Goal: Book appointment/travel/reservation

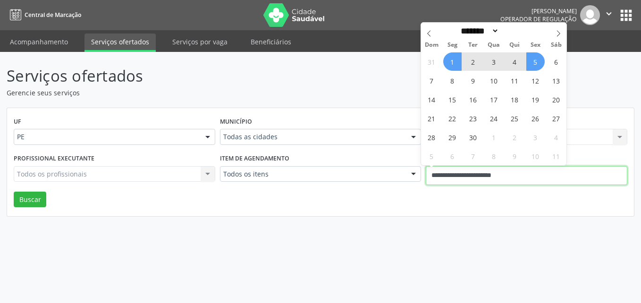
click at [449, 182] on input "**********" at bounding box center [526, 175] width 201 height 19
click at [446, 176] on input "**********" at bounding box center [526, 175] width 201 height 19
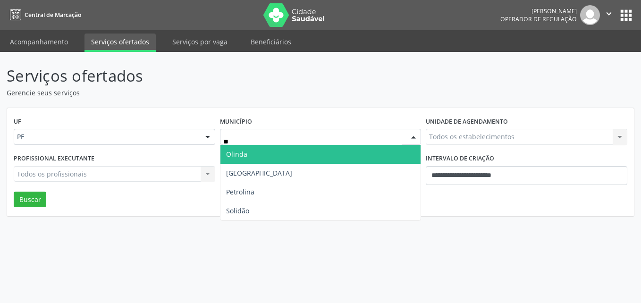
type input "***"
click at [278, 150] on span "Olinda" at bounding box center [320, 154] width 201 height 19
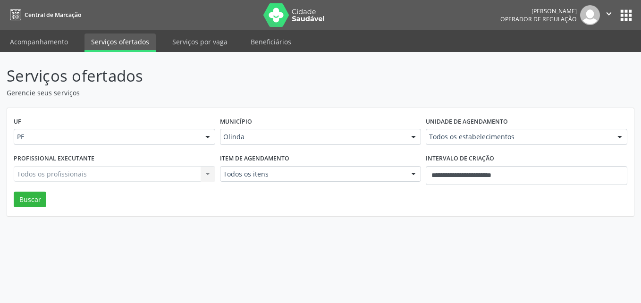
click at [382, 150] on div "Município [GEOGRAPHIC_DATA] Todas as cidades [GEOGRAPHIC_DATA] e [GEOGRAPHIC_DA…" at bounding box center [320, 133] width 206 height 37
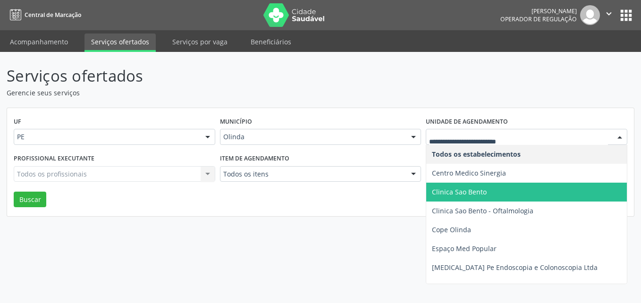
click at [466, 193] on span "Clinica Sao Bento" at bounding box center [459, 191] width 55 height 9
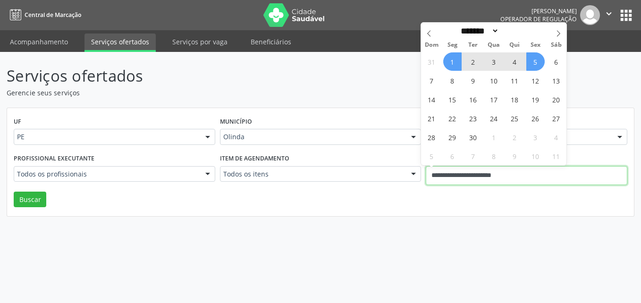
click at [483, 180] on input "**********" at bounding box center [526, 175] width 201 height 19
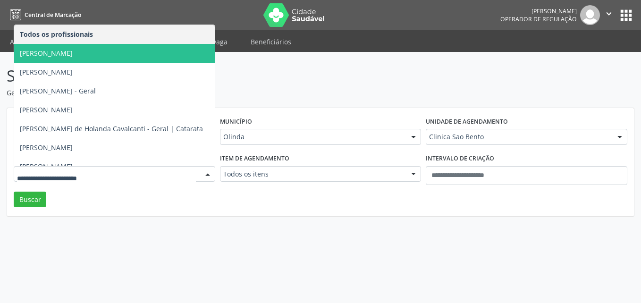
click at [102, 54] on span "[PERSON_NAME]" at bounding box center [114, 53] width 201 height 19
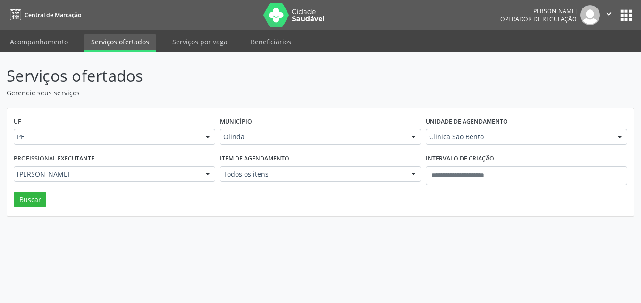
click at [102, 54] on span "[PERSON_NAME]" at bounding box center [114, 53] width 201 height 19
click at [73, 54] on span "[PERSON_NAME]" at bounding box center [46, 53] width 53 height 9
click at [74, 54] on span "[PERSON_NAME]" at bounding box center [47, 53] width 54 height 9
click at [52, 49] on span "[PERSON_NAME]" at bounding box center [47, 53] width 54 height 9
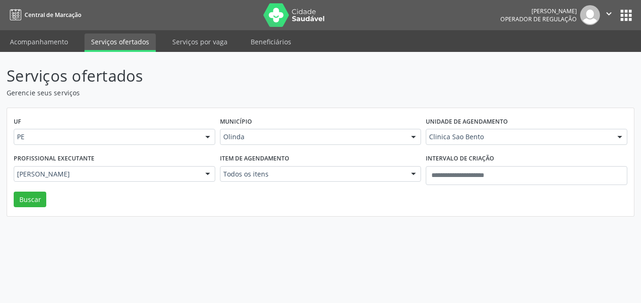
click at [52, 49] on span "[PERSON_NAME]" at bounding box center [47, 53] width 54 height 9
drag, startPoint x: 52, startPoint y: 49, endPoint x: 51, endPoint y: 54, distance: 4.7
click at [51, 54] on span "[PERSON_NAME]" at bounding box center [47, 53] width 54 height 9
click at [51, 54] on span "[PERSON_NAME]" at bounding box center [46, 53] width 53 height 9
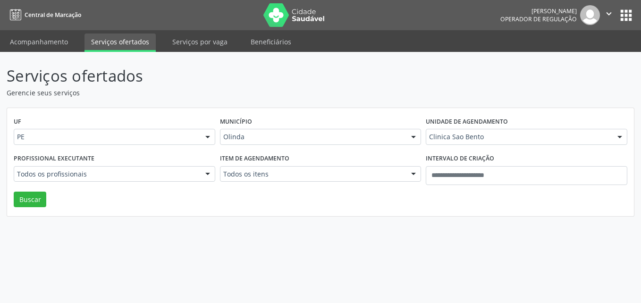
click at [51, 54] on span "[PERSON_NAME]" at bounding box center [46, 53] width 53 height 9
click at [51, 54] on div "Serviços ofertados Gerencie seus serviços UF PE PE Nenhum resultado encontrado …" at bounding box center [320, 177] width 641 height 251
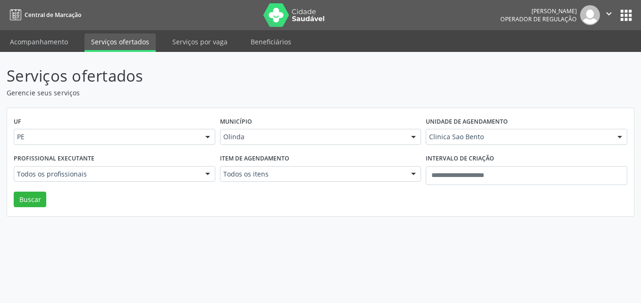
click at [51, 54] on div "Serviços ofertados Gerencie seus serviços UF PE PE Nenhum resultado encontrado …" at bounding box center [320, 177] width 641 height 251
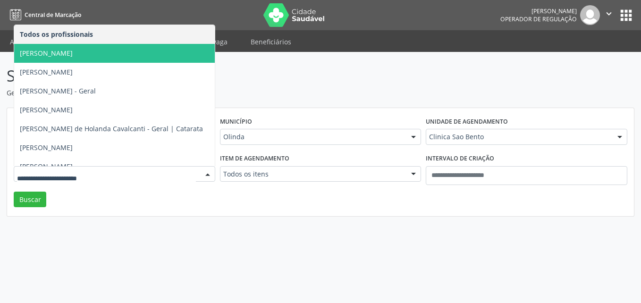
click at [58, 49] on span "[PERSON_NAME]" at bounding box center [46, 53] width 53 height 9
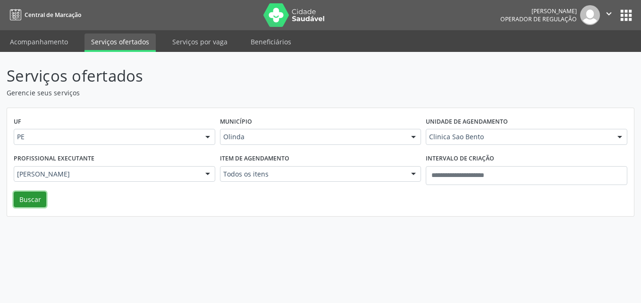
click at [35, 197] on button "Buscar" at bounding box center [30, 200] width 33 height 16
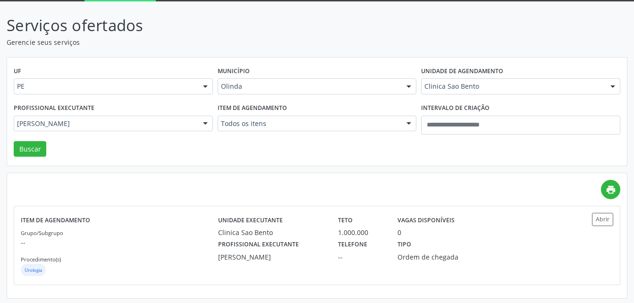
scroll to position [53, 0]
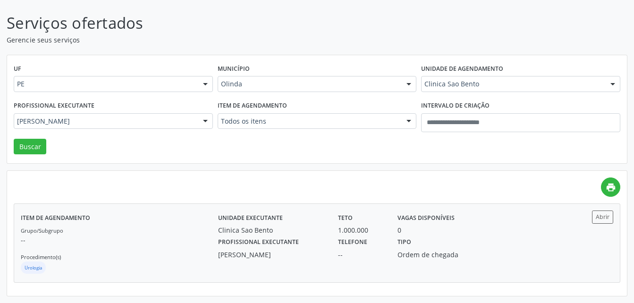
click at [491, 257] on div "Profissional executante [PERSON_NAME] Telefone -- Tipo Ordem de chegada" at bounding box center [390, 247] width 359 height 25
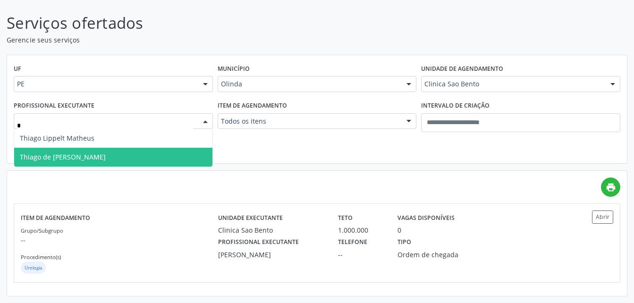
type input "**"
click at [138, 155] on span "Thiago de [PERSON_NAME]" at bounding box center [113, 157] width 198 height 19
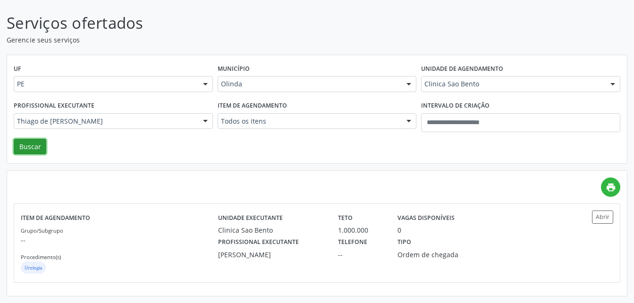
click at [37, 146] on button "Buscar" at bounding box center [30, 147] width 33 height 16
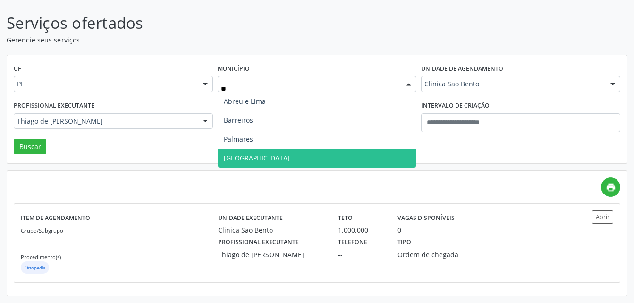
click at [253, 157] on span "[GEOGRAPHIC_DATA]" at bounding box center [317, 158] width 198 height 19
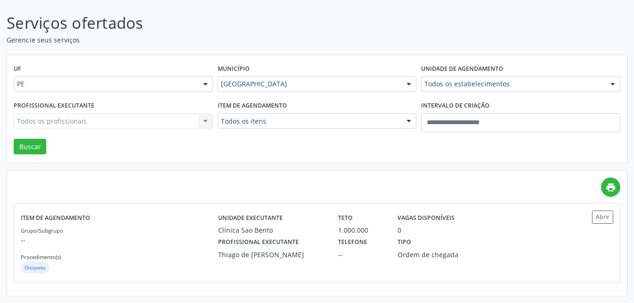
click at [253, 157] on span "Araripina" at bounding box center [317, 158] width 198 height 19
click at [465, 84] on input "text" at bounding box center [512, 88] width 176 height 19
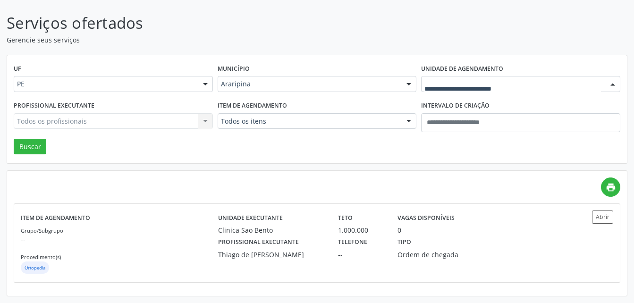
click at [465, 84] on input "text" at bounding box center [512, 88] width 176 height 19
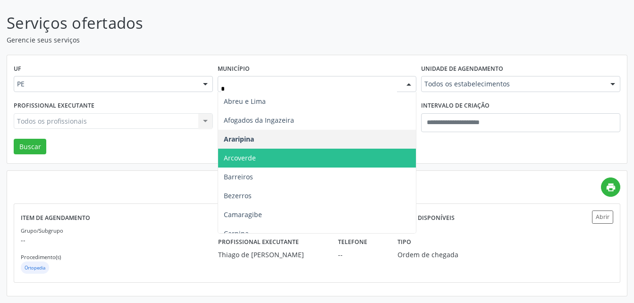
type input "**"
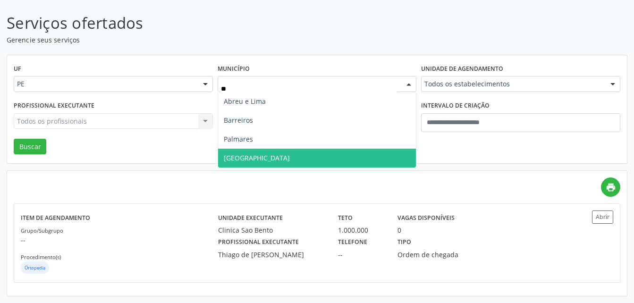
click at [259, 158] on span "[GEOGRAPHIC_DATA]" at bounding box center [317, 158] width 198 height 19
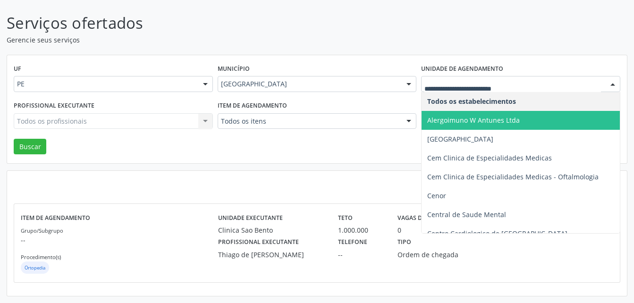
click at [490, 84] on input "text" at bounding box center [512, 88] width 176 height 19
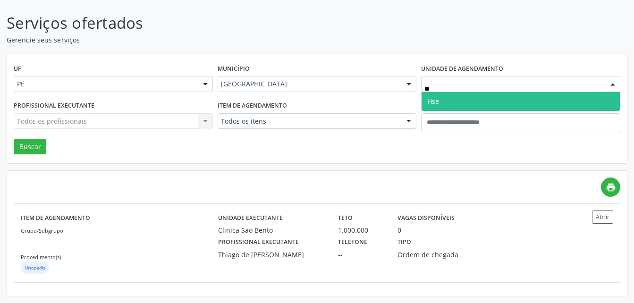
type input "***"
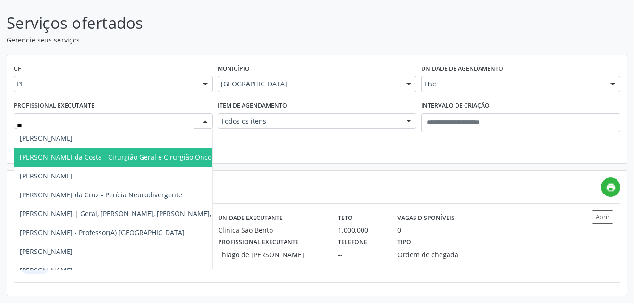
type input "***"
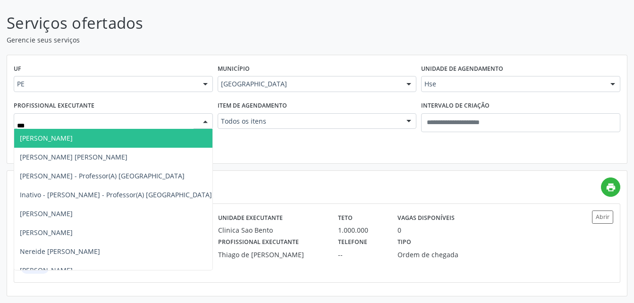
click at [134, 139] on span "[PERSON_NAME]" at bounding box center [115, 138] width 203 height 19
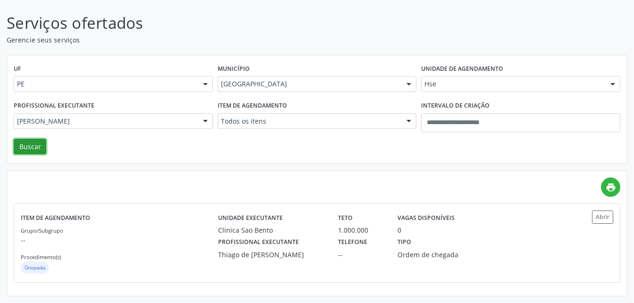
click at [33, 143] on button "Buscar" at bounding box center [30, 147] width 33 height 16
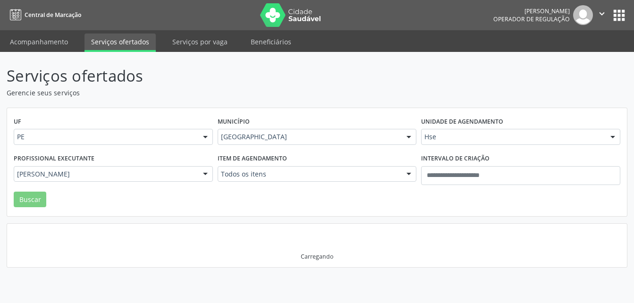
scroll to position [0, 0]
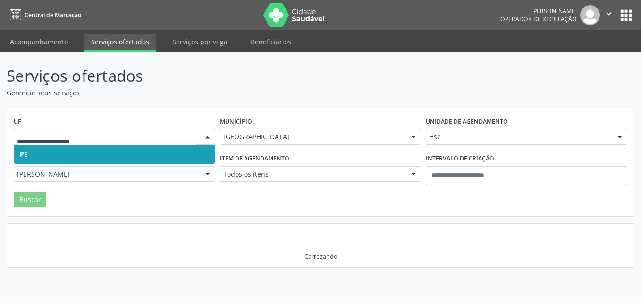
click at [33, 143] on div at bounding box center [114, 137] width 201 height 16
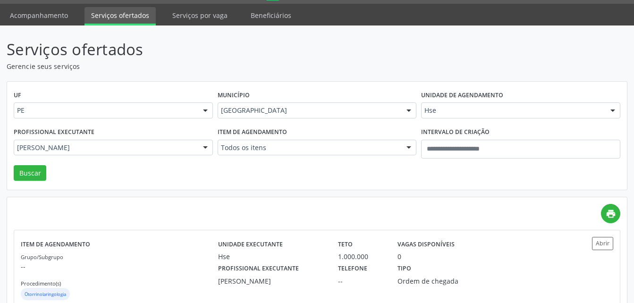
scroll to position [25, 0]
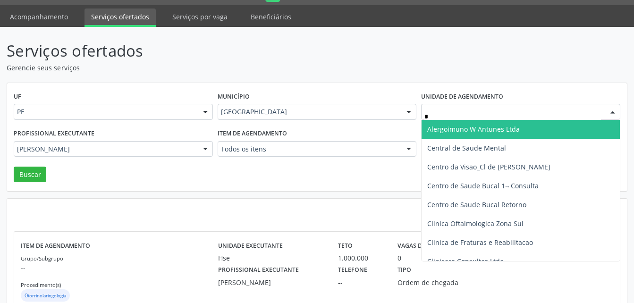
type input "**"
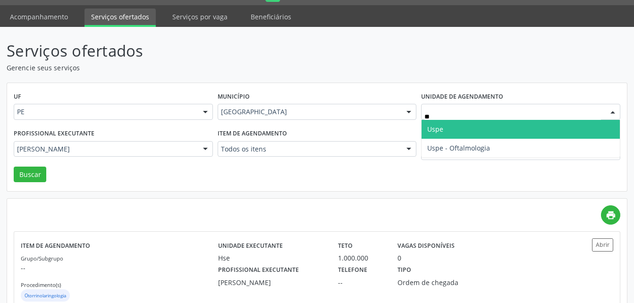
click at [444, 124] on span "Uspe" at bounding box center [520, 129] width 198 height 19
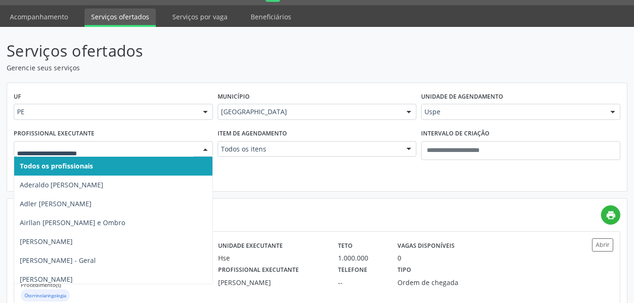
click at [114, 154] on div at bounding box center [113, 149] width 199 height 16
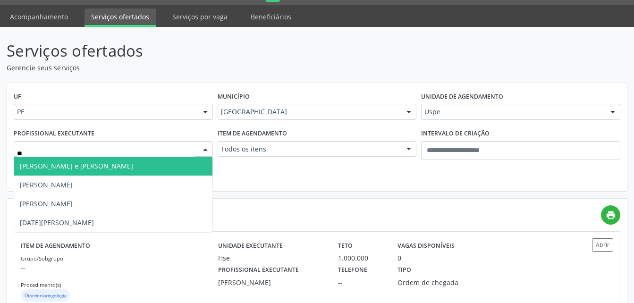
type input "*"
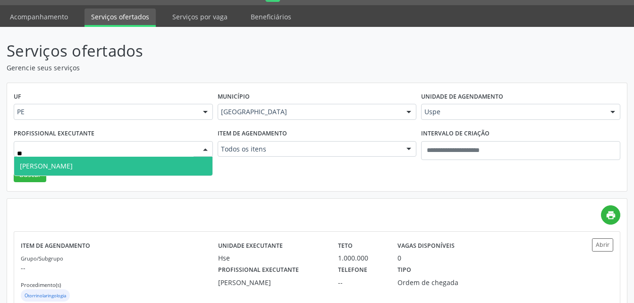
type input "*"
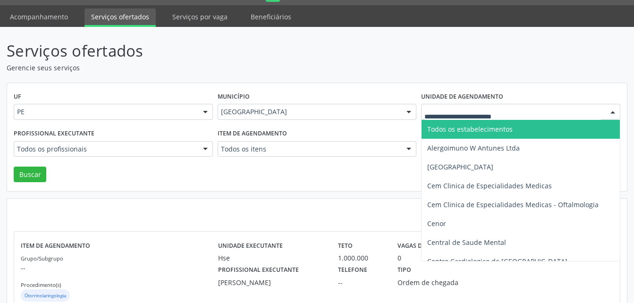
click at [463, 118] on div at bounding box center [520, 112] width 199 height 16
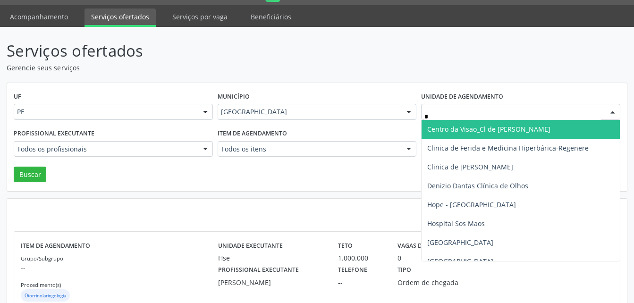
type input "**"
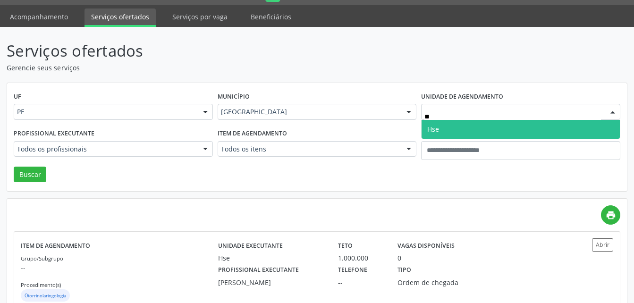
click at [463, 120] on span "Hse" at bounding box center [520, 129] width 198 height 19
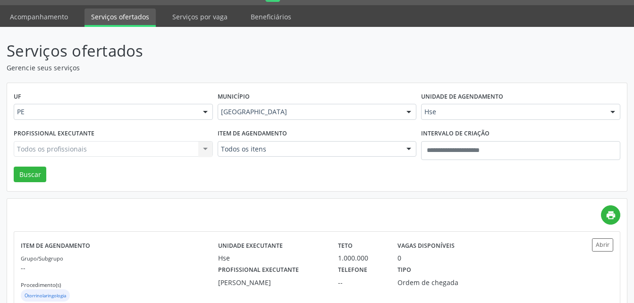
click at [142, 145] on div "Todos os profissionais Todos os profissionais Aderaldo [PERSON_NAME] [PERSON_NA…" at bounding box center [113, 149] width 199 height 16
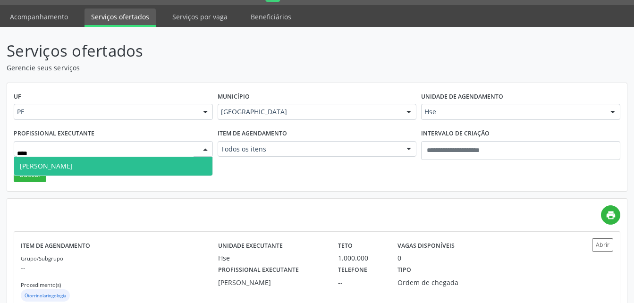
click at [126, 164] on span "[PERSON_NAME]" at bounding box center [113, 166] width 198 height 19
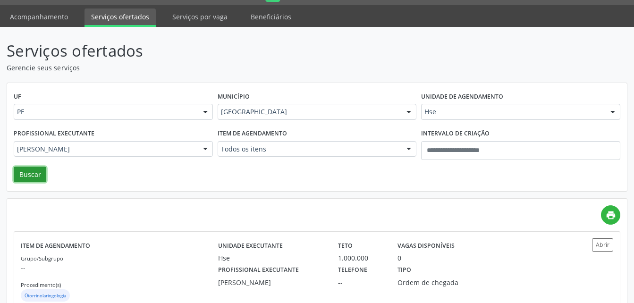
click at [43, 175] on button "Buscar" at bounding box center [30, 175] width 33 height 16
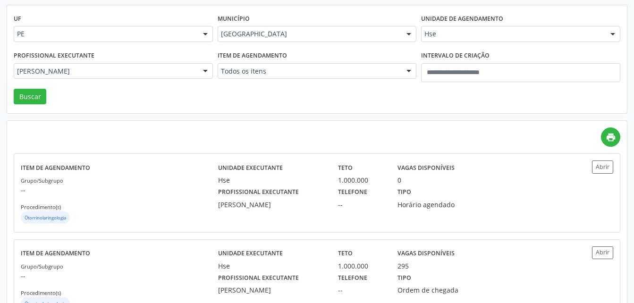
scroll to position [138, 0]
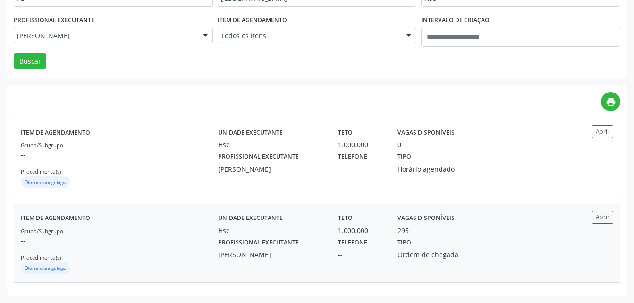
click at [428, 235] on div "Tipo Ordem de chegada" at bounding box center [436, 247] width 90 height 25
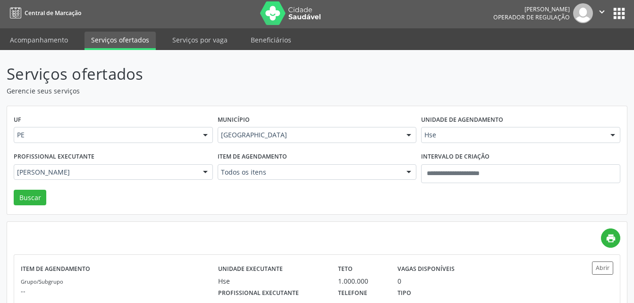
scroll to position [0, 0]
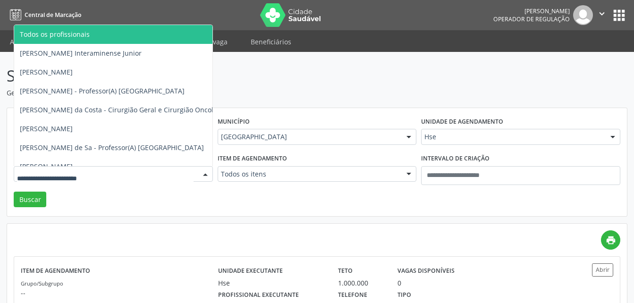
click at [135, 179] on div at bounding box center [113, 174] width 199 height 16
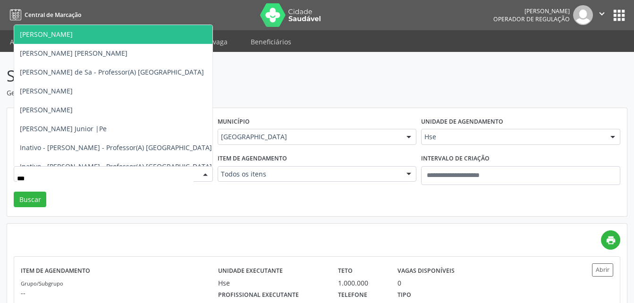
type input "****"
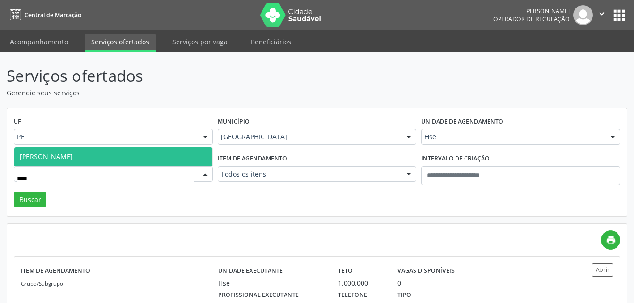
click at [73, 154] on span "[PERSON_NAME]" at bounding box center [46, 156] width 53 height 9
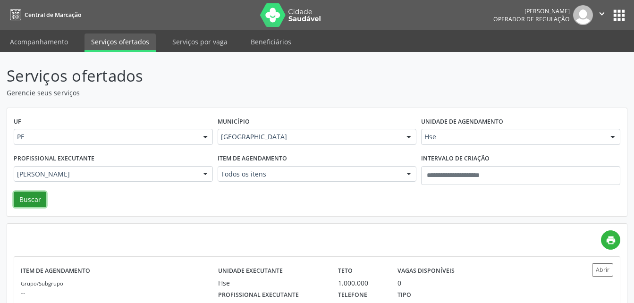
click at [32, 197] on button "Buscar" at bounding box center [30, 200] width 33 height 16
click at [573, 278] on div "Abrir" at bounding box center [588, 295] width 50 height 65
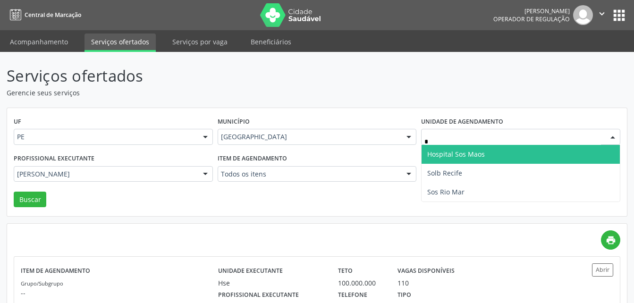
type input "**"
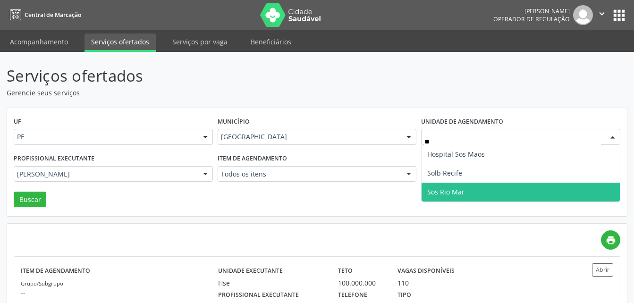
click at [487, 197] on span "Sos Rio Mar" at bounding box center [520, 192] width 198 height 19
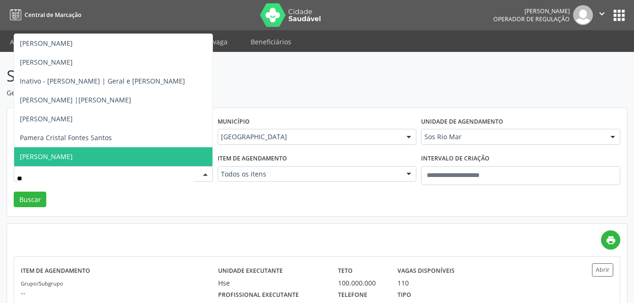
click at [112, 172] on input "**" at bounding box center [105, 178] width 176 height 19
type input "*"
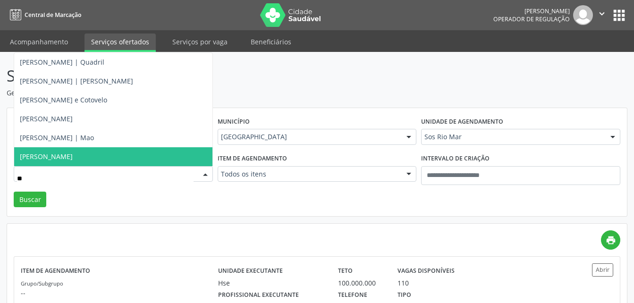
type input "*"
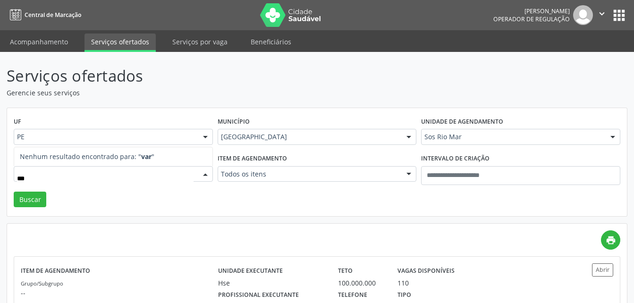
type input "*"
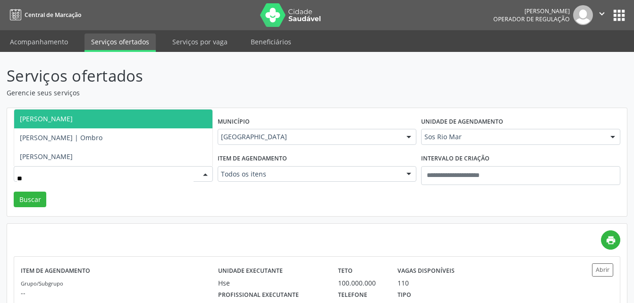
type input "*"
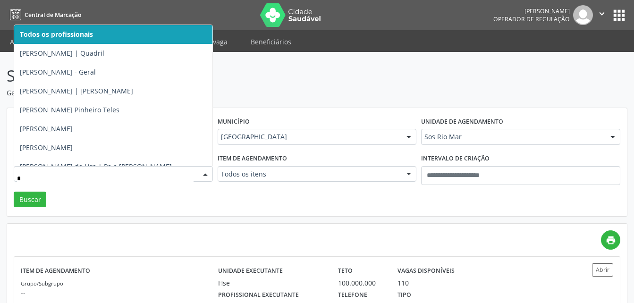
type input "**"
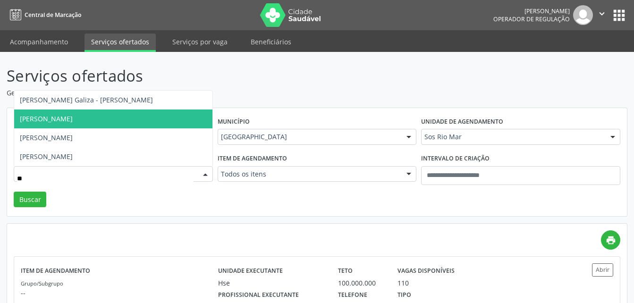
click at [75, 123] on span "[PERSON_NAME]" at bounding box center [113, 118] width 198 height 19
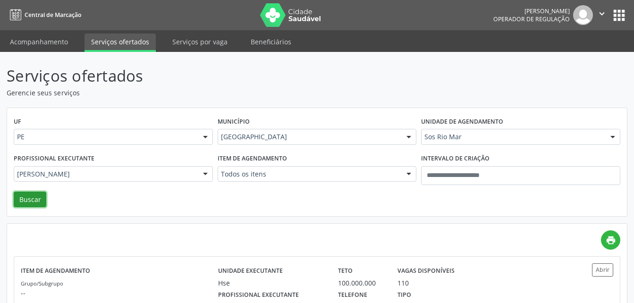
click at [37, 202] on button "Buscar" at bounding box center [30, 200] width 33 height 16
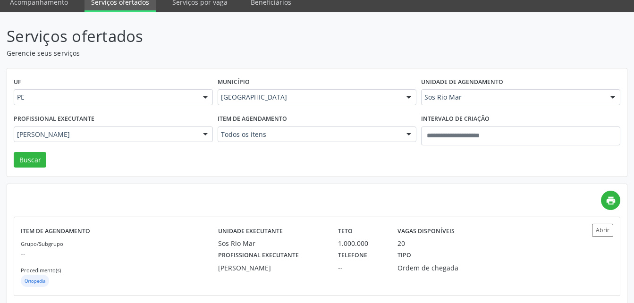
scroll to position [53, 0]
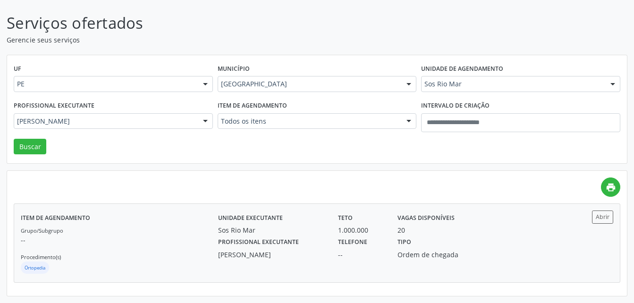
click at [382, 262] on div "Unidade executante Sos Rio Mar Teto 1.000.000 Vagas disponíveis 20 Profissional…" at bounding box center [390, 242] width 345 height 65
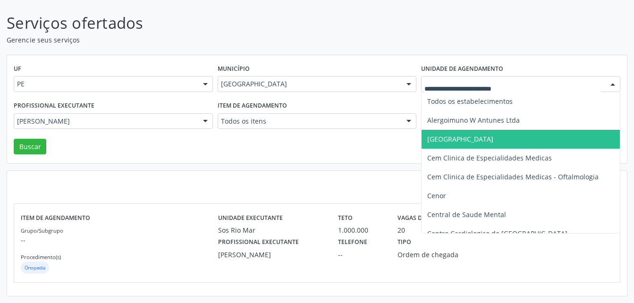
click at [470, 78] on div at bounding box center [520, 84] width 199 height 16
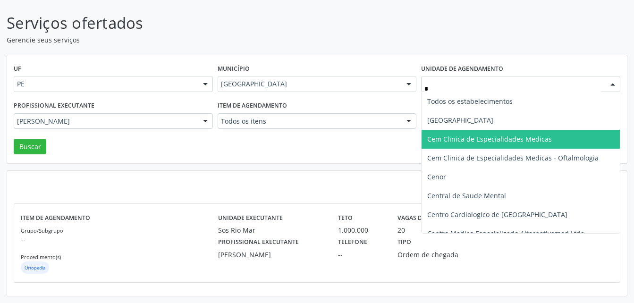
click at [470, 78] on div "*" at bounding box center [520, 84] width 199 height 16
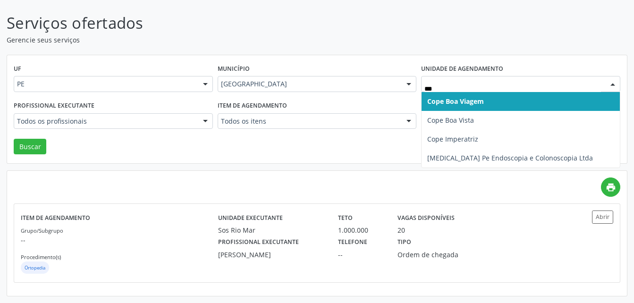
type input "****"
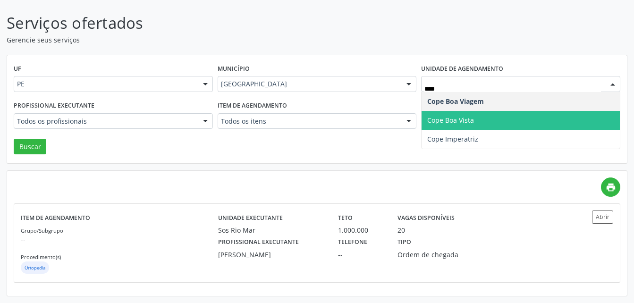
click at [464, 116] on span "Cope Boa Vista" at bounding box center [450, 120] width 47 height 9
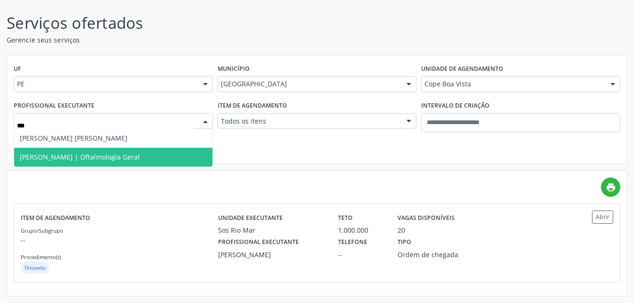
type input "****"
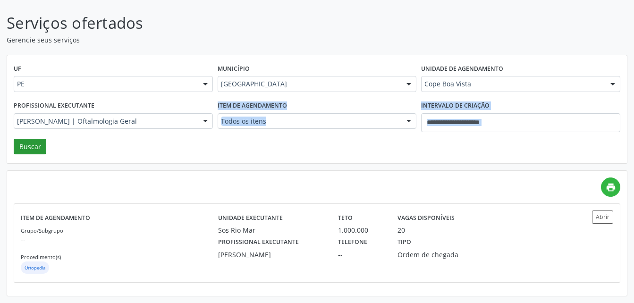
click at [26, 140] on div "UF PE PE Nenhum resultado encontrado para: " " Não há nenhuma opção para ser ex…" at bounding box center [316, 109] width 619 height 109
click at [26, 140] on button "Buscar" at bounding box center [30, 147] width 33 height 16
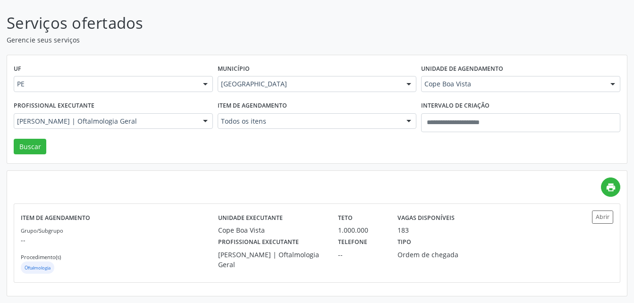
click at [536, 202] on div "print Item de agendamento Grupo/Subgrupo -- Procedimento(s) Oftalmologia Unidad…" at bounding box center [317, 229] width 606 height 105
click at [539, 236] on div "Profissional executante [PERSON_NAME] | Oftalmologia Geral Telefone -- Tipo Ord…" at bounding box center [390, 252] width 359 height 34
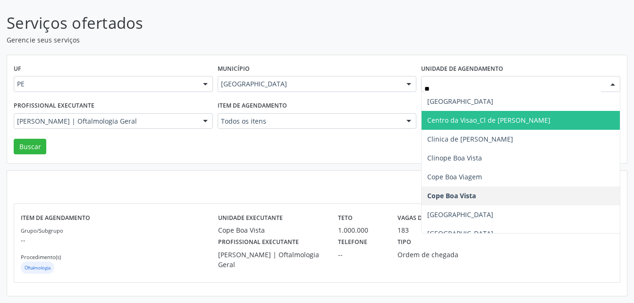
type input "***"
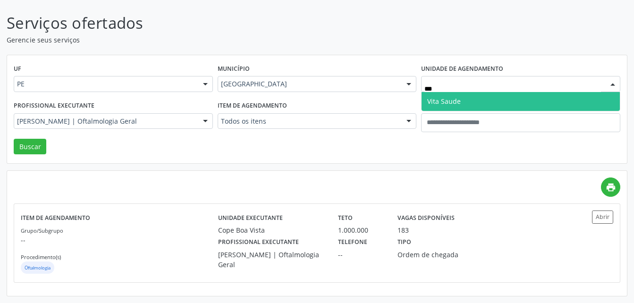
click at [467, 104] on span "Vita Saude" at bounding box center [520, 101] width 198 height 19
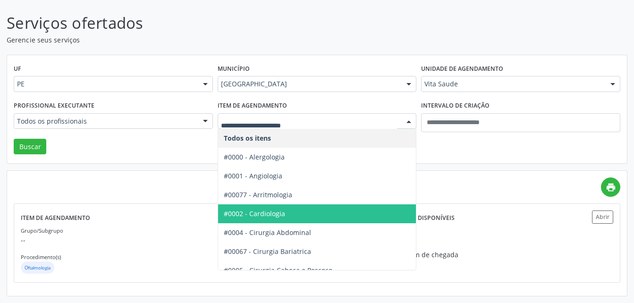
click at [245, 214] on span "#0002 - Cardiologia" at bounding box center [254, 213] width 61 height 9
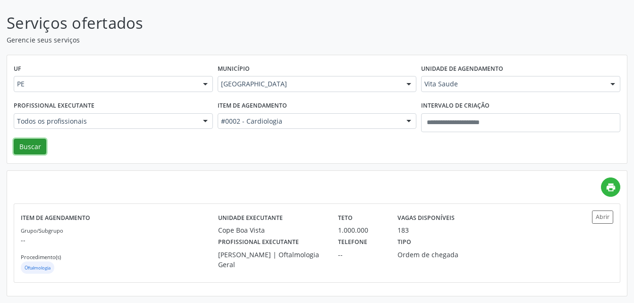
click at [31, 150] on button "Buscar" at bounding box center [30, 147] width 33 height 16
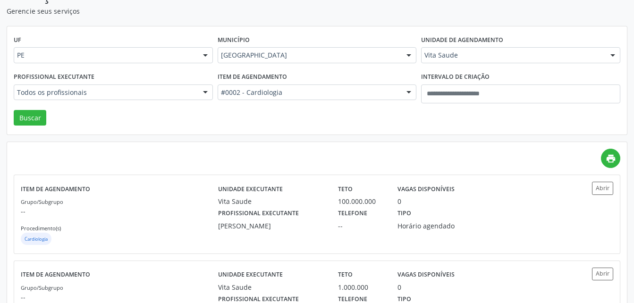
scroll to position [80, 0]
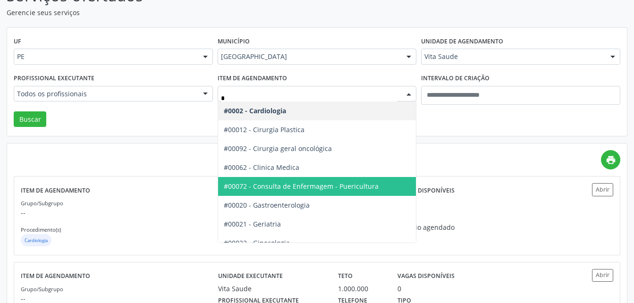
type input "**"
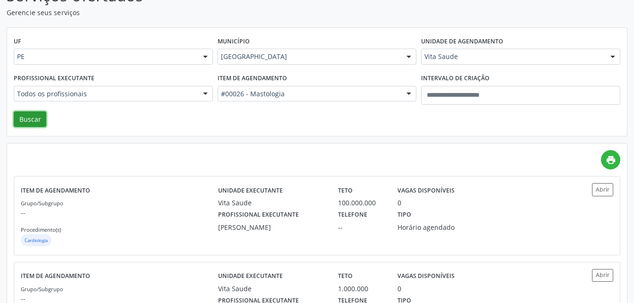
click at [39, 118] on button "Buscar" at bounding box center [30, 119] width 33 height 16
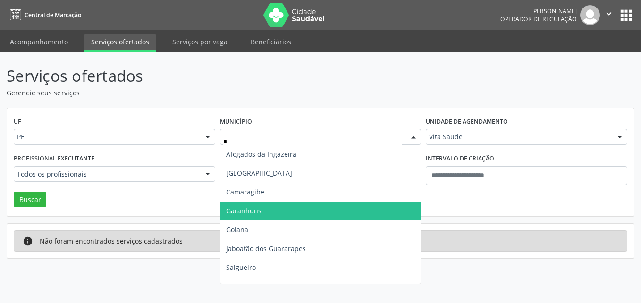
type input "**"
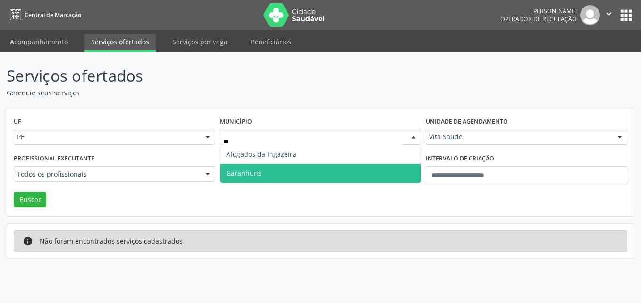
click at [281, 178] on span "Garanhuns" at bounding box center [320, 173] width 201 height 19
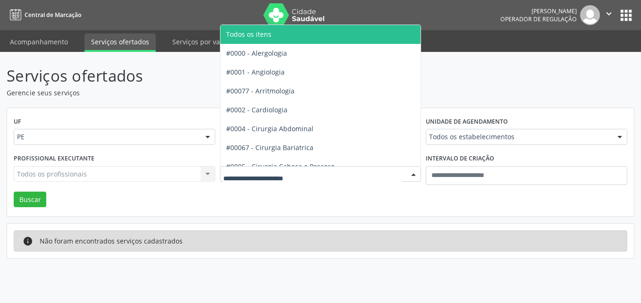
click at [300, 179] on div at bounding box center [320, 174] width 201 height 16
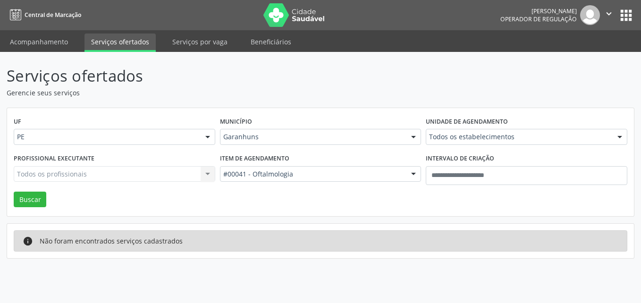
click at [27, 209] on div "UF PE PE Nenhum resultado encontrado para: " " Não há nenhuma opção para ser ex…" at bounding box center [320, 162] width 627 height 109
click at [27, 201] on button "Buscar" at bounding box center [30, 200] width 33 height 16
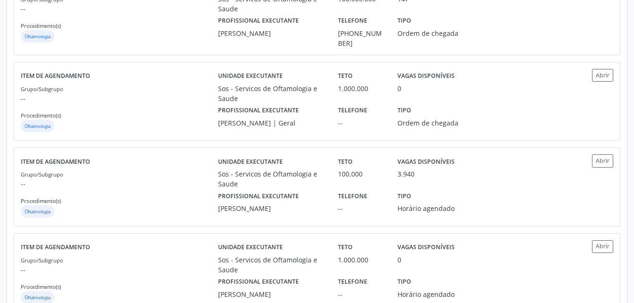
scroll to position [297, 0]
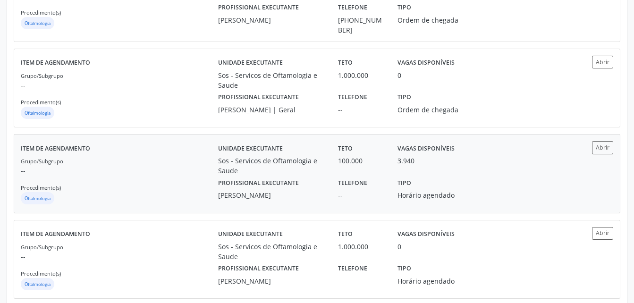
click at [454, 201] on div "Unidade executante Sos - Servicos de Oftamologia e Saude Teto 100.000 Vagas dis…" at bounding box center [390, 173] width 345 height 65
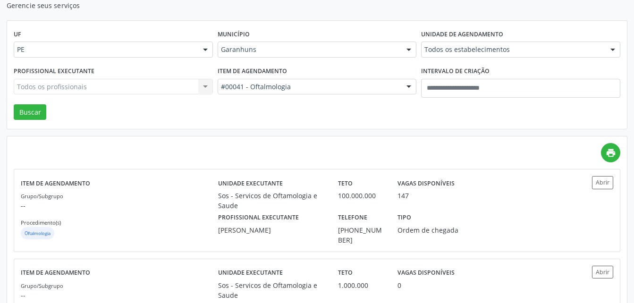
scroll to position [86, 0]
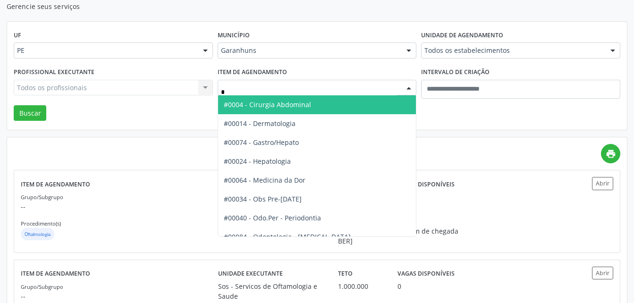
type input "**"
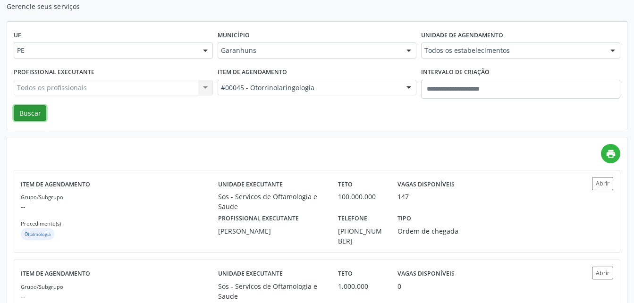
click at [28, 117] on button "Buscar" at bounding box center [30, 113] width 33 height 16
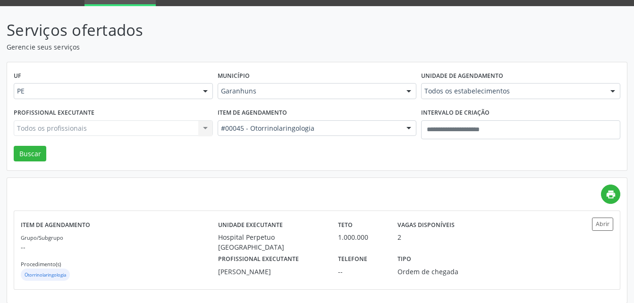
scroll to position [53, 0]
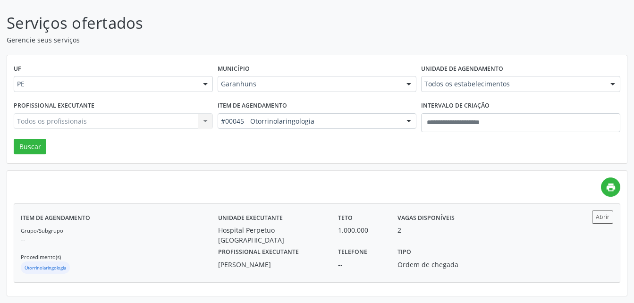
click at [462, 209] on div "Item de agendamento Grupo/Subgrupo -- Procedimento(s) Otorrinolaringologia Unid…" at bounding box center [316, 243] width 605 height 78
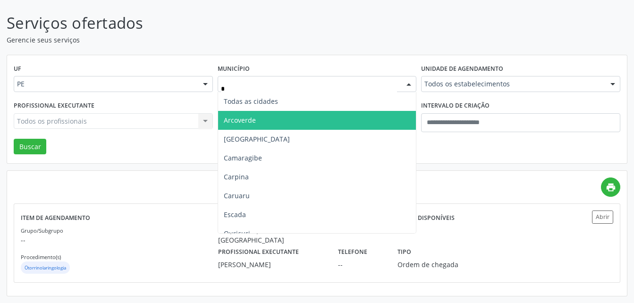
type input "**"
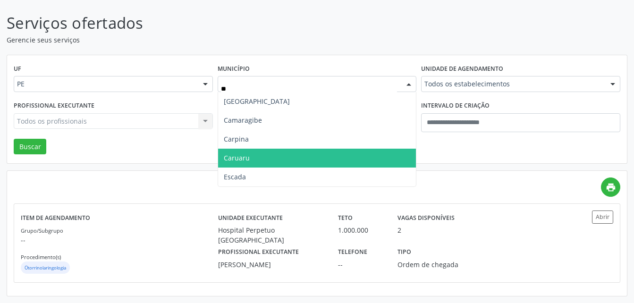
click at [244, 157] on span "Caruaru" at bounding box center [237, 157] width 26 height 9
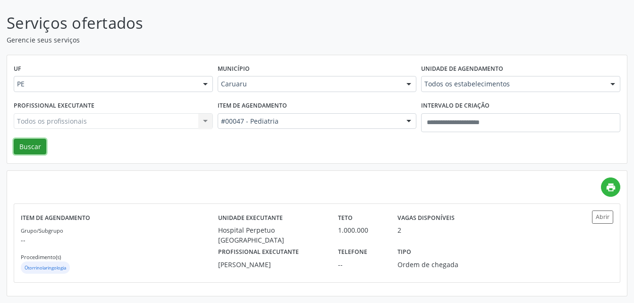
click at [17, 153] on button "Buscar" at bounding box center [30, 147] width 33 height 16
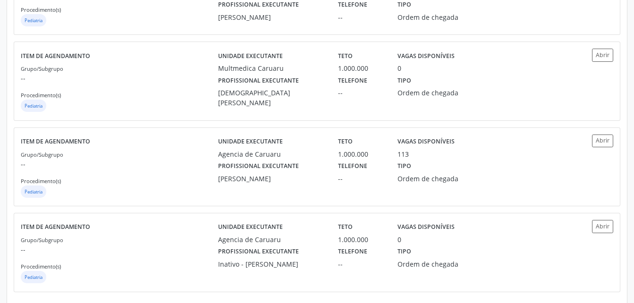
scroll to position [485, 0]
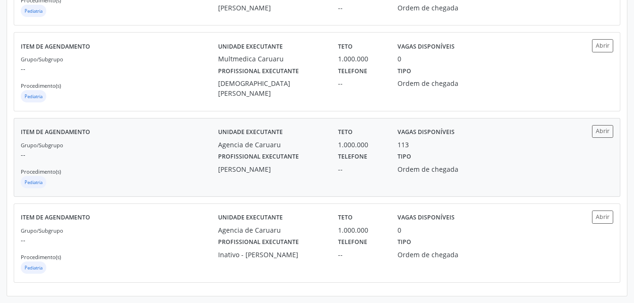
click at [430, 119] on div "Item de agendamento Grupo/Subgrupo -- Procedimento(s) Pediatria Unidade executa…" at bounding box center [316, 157] width 605 height 78
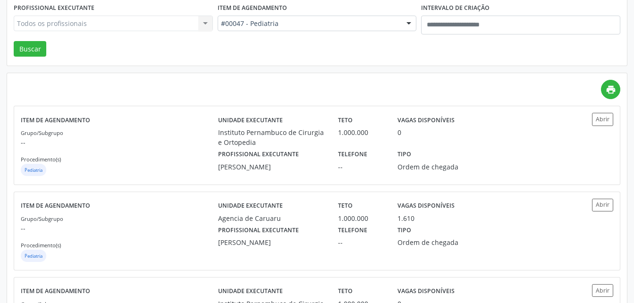
scroll to position [109, 0]
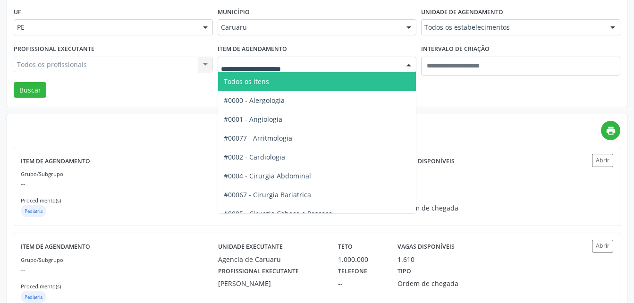
click at [407, 63] on div at bounding box center [408, 65] width 14 height 16
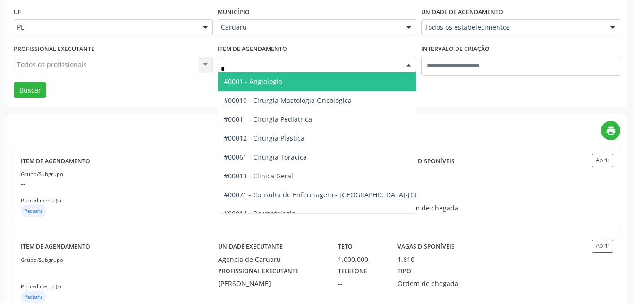
type input "**"
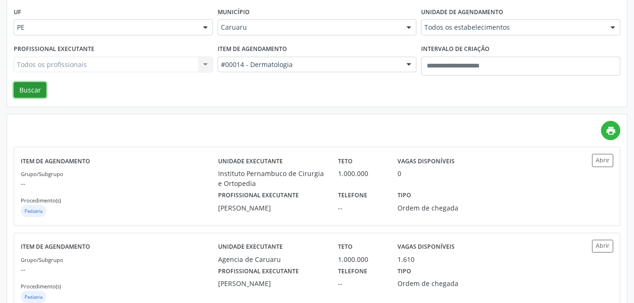
click at [20, 89] on button "Buscar" at bounding box center [30, 90] width 33 height 16
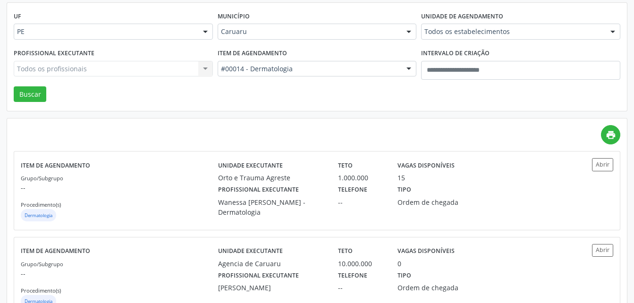
scroll to position [0, 0]
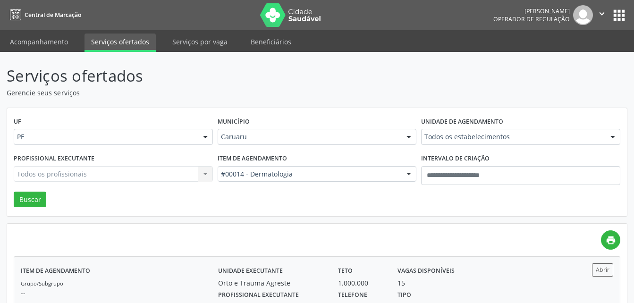
click at [458, 271] on div "Vagas disponíveis 15" at bounding box center [436, 275] width 90 height 25
type input "**"
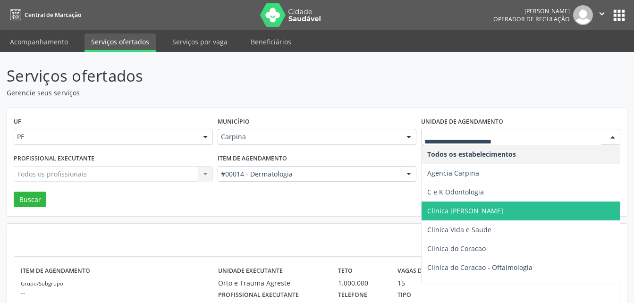
click at [464, 206] on span "Clinica [PERSON_NAME]" at bounding box center [465, 210] width 76 height 9
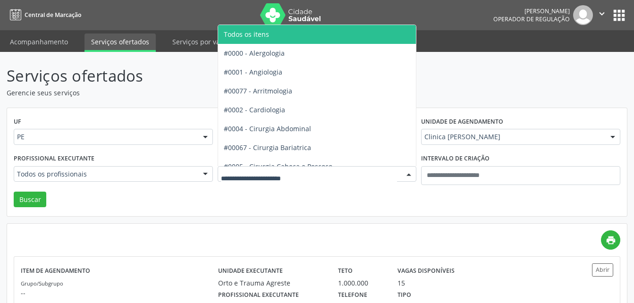
click at [368, 179] on div at bounding box center [316, 174] width 199 height 16
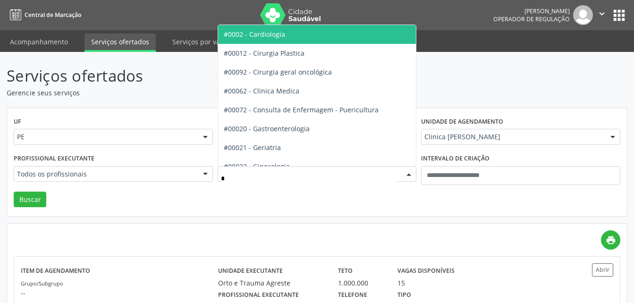
type input "**"
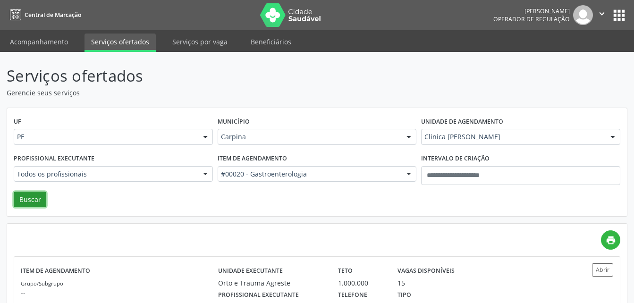
click at [27, 204] on button "Buscar" at bounding box center [30, 200] width 33 height 16
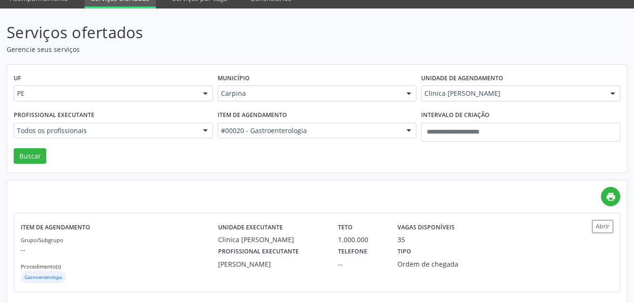
scroll to position [53, 0]
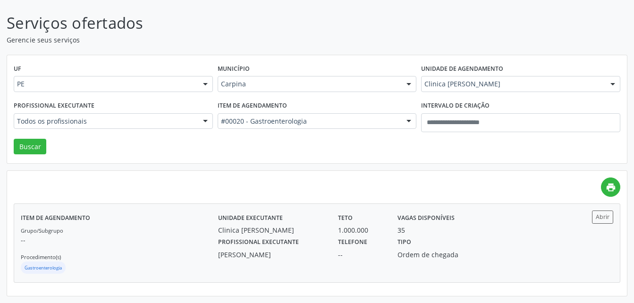
click at [512, 218] on div "Unidade executante Clinica [PERSON_NAME] Teto 1.000.000 Vagas disponíveis 35" at bounding box center [390, 222] width 359 height 25
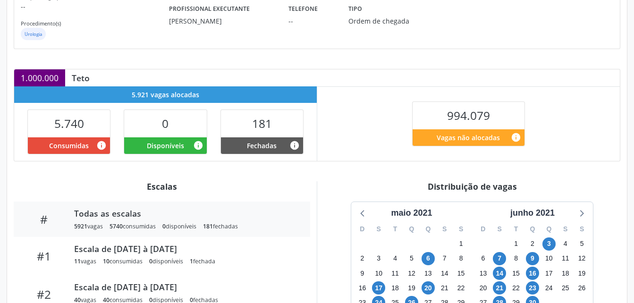
scroll to position [206, 0]
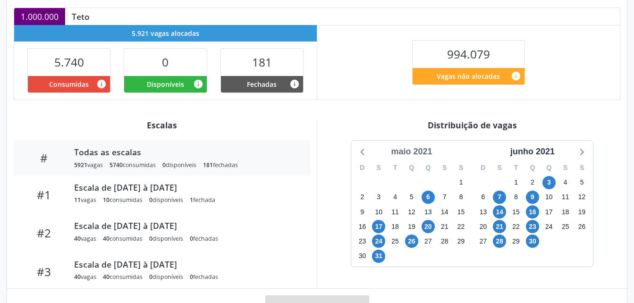
click at [425, 153] on div "maio 2021" at bounding box center [411, 151] width 49 height 13
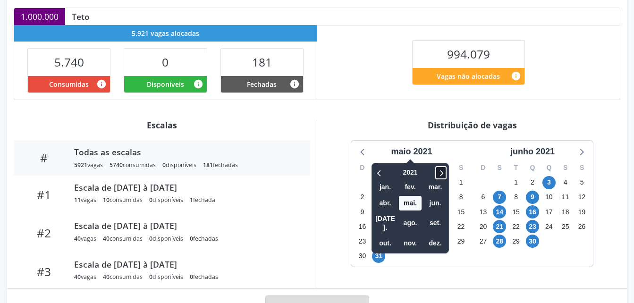
click at [437, 169] on icon at bounding box center [440, 172] width 9 height 11
click at [439, 216] on span "set." at bounding box center [435, 223] width 23 height 15
